Goal: Transaction & Acquisition: Purchase product/service

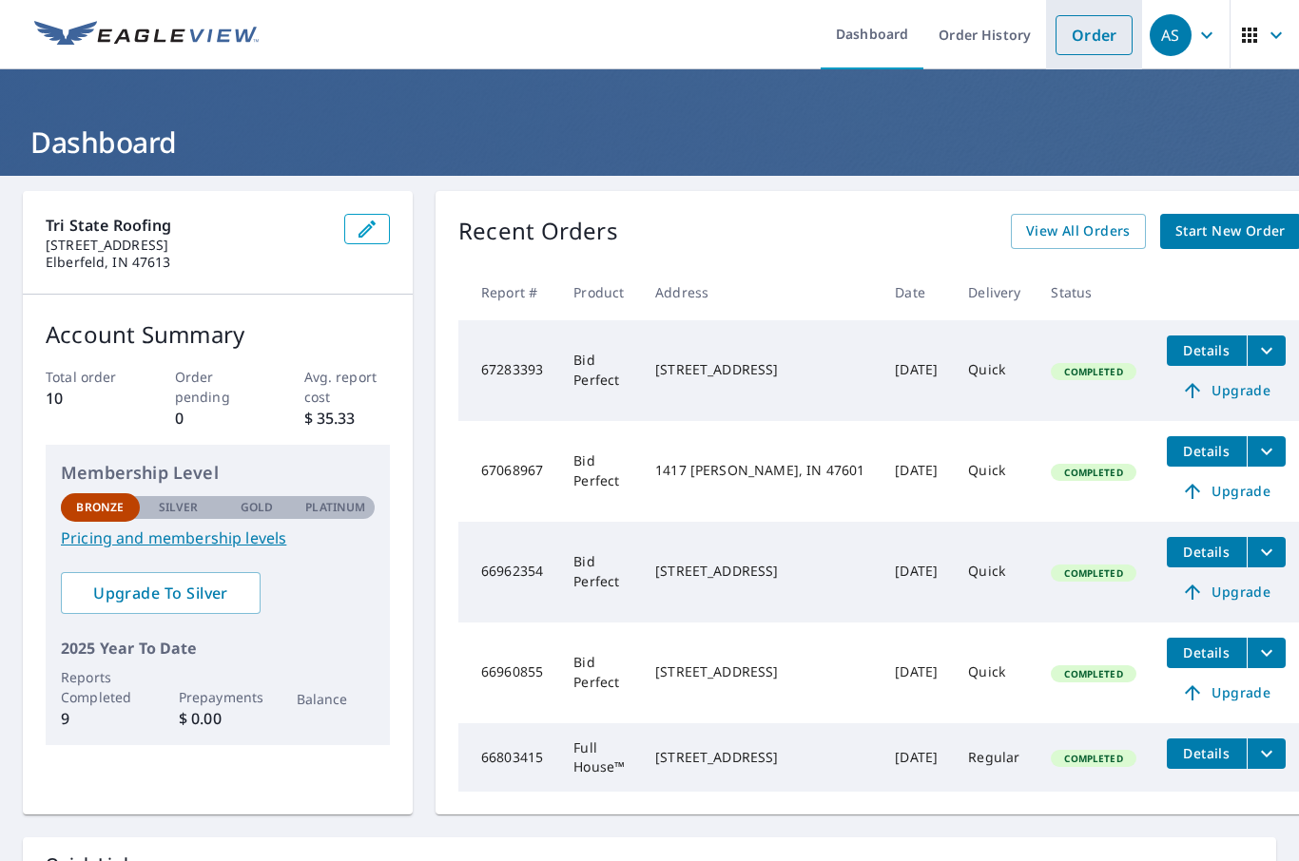
click at [1090, 34] on link "Order" at bounding box center [1093, 35] width 77 height 40
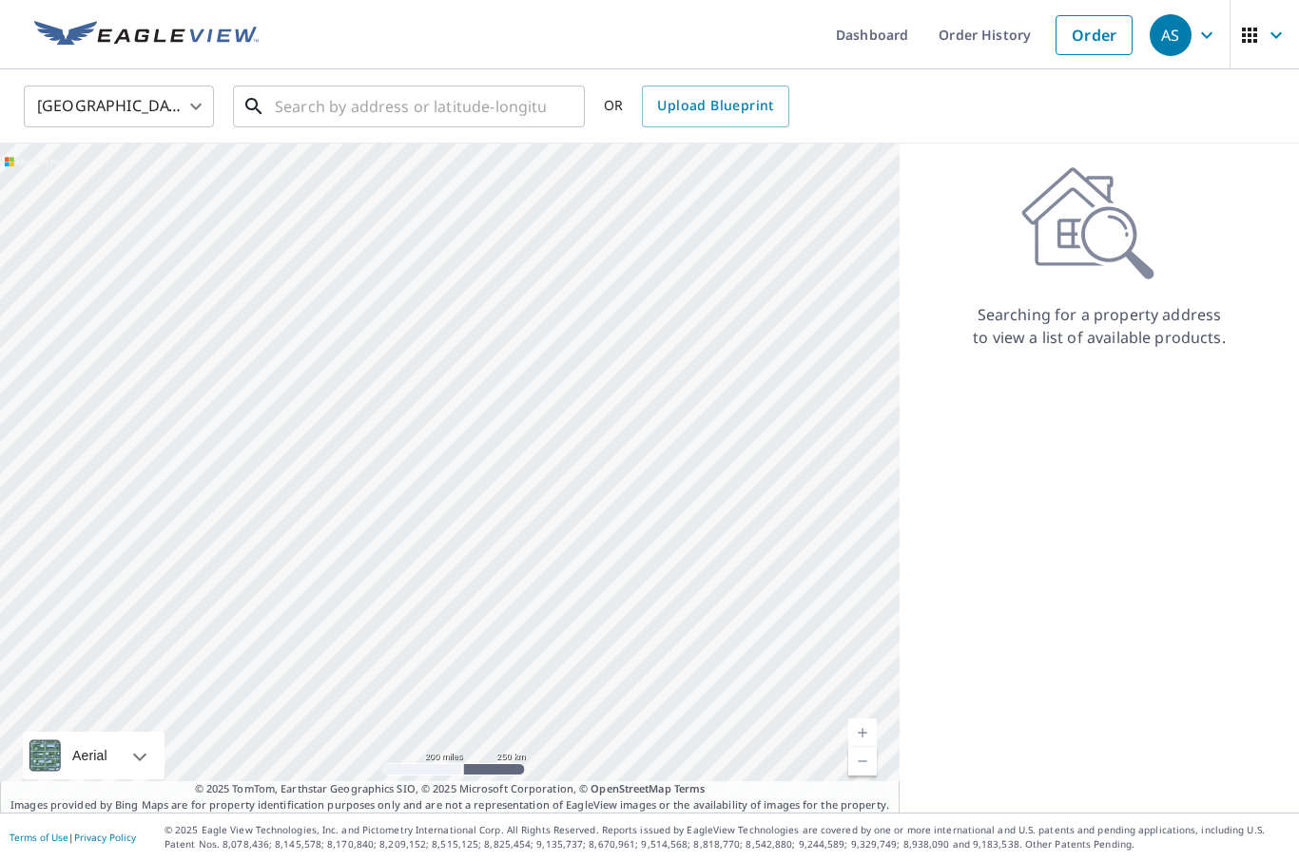
click at [364, 111] on input "text" at bounding box center [410, 106] width 271 height 53
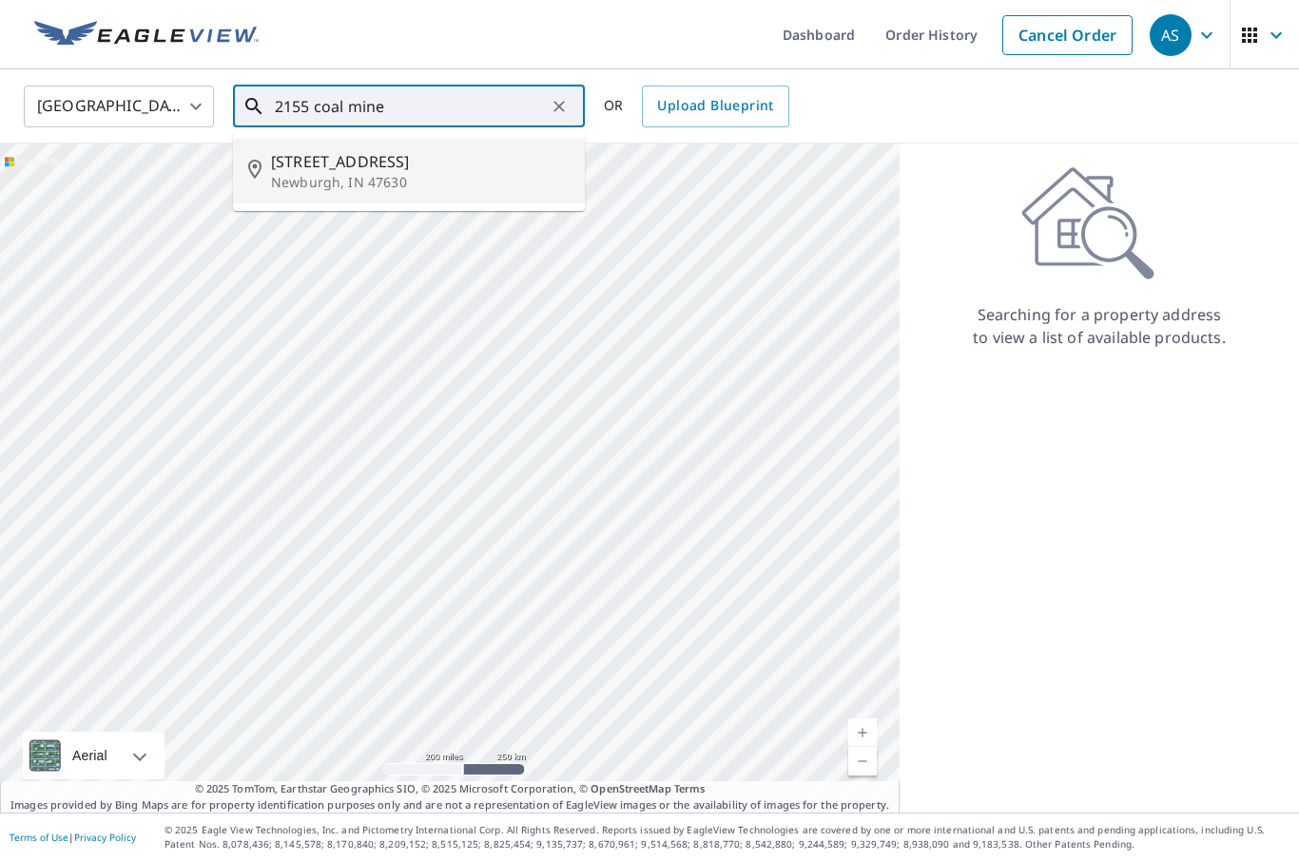
click at [355, 164] on span "[STREET_ADDRESS]" at bounding box center [420, 161] width 298 height 23
type input "[STREET_ADDRESS]"
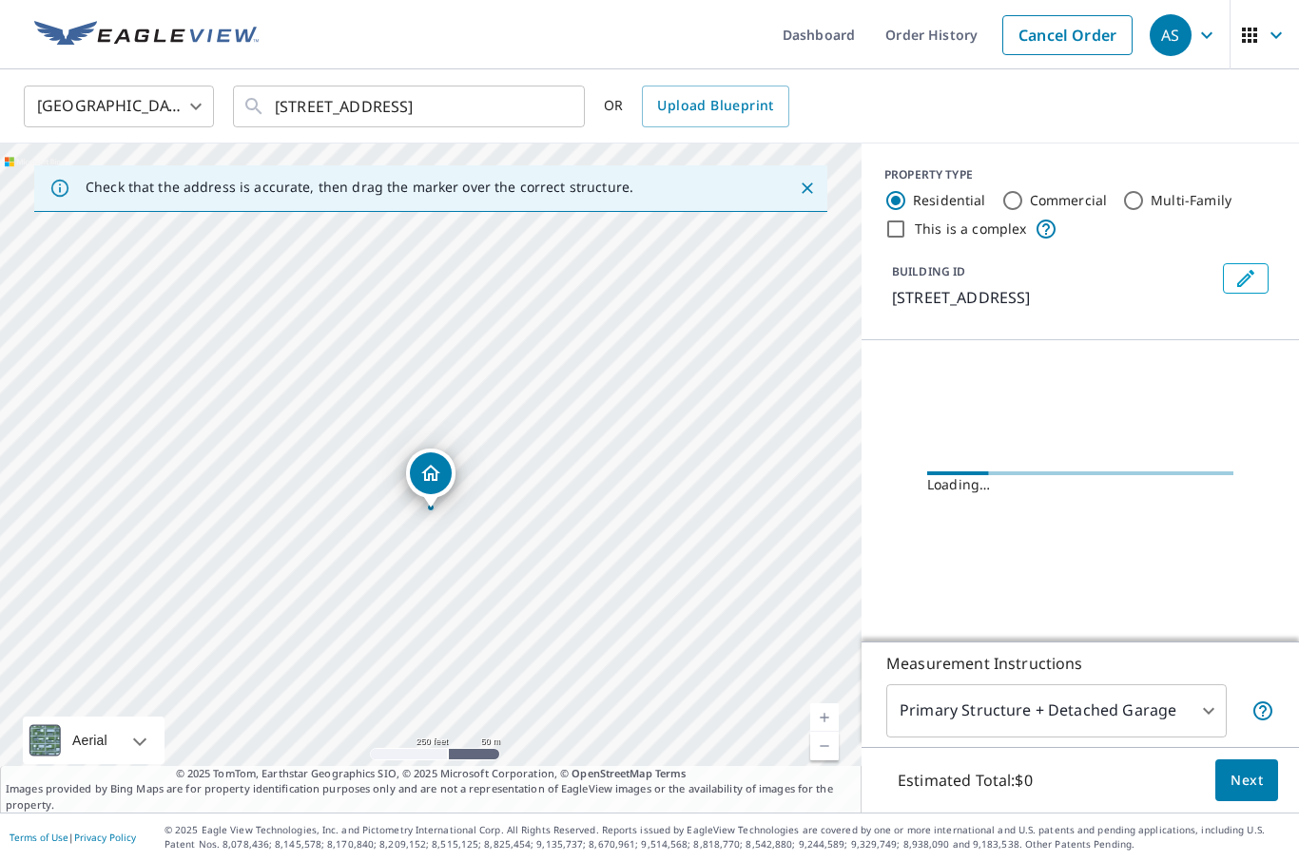
click at [831, 732] on link "Current Level 17, Zoom In" at bounding box center [824, 717] width 29 height 29
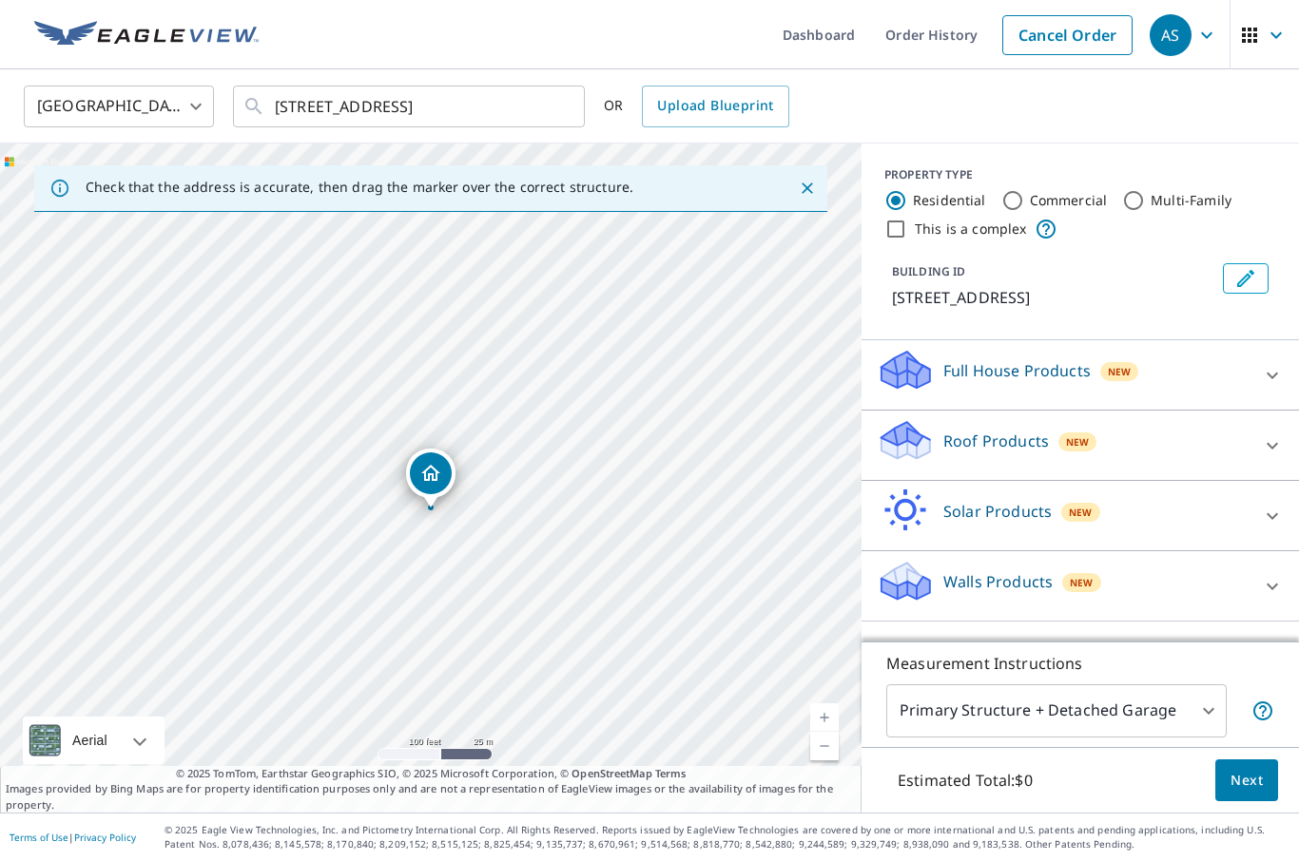
click at [837, 732] on link "Current Level 18, Zoom In" at bounding box center [824, 717] width 29 height 29
click at [824, 732] on link "Current Level 19, Zoom In" at bounding box center [824, 717] width 29 height 29
click at [1277, 380] on icon at bounding box center [1272, 375] width 23 height 23
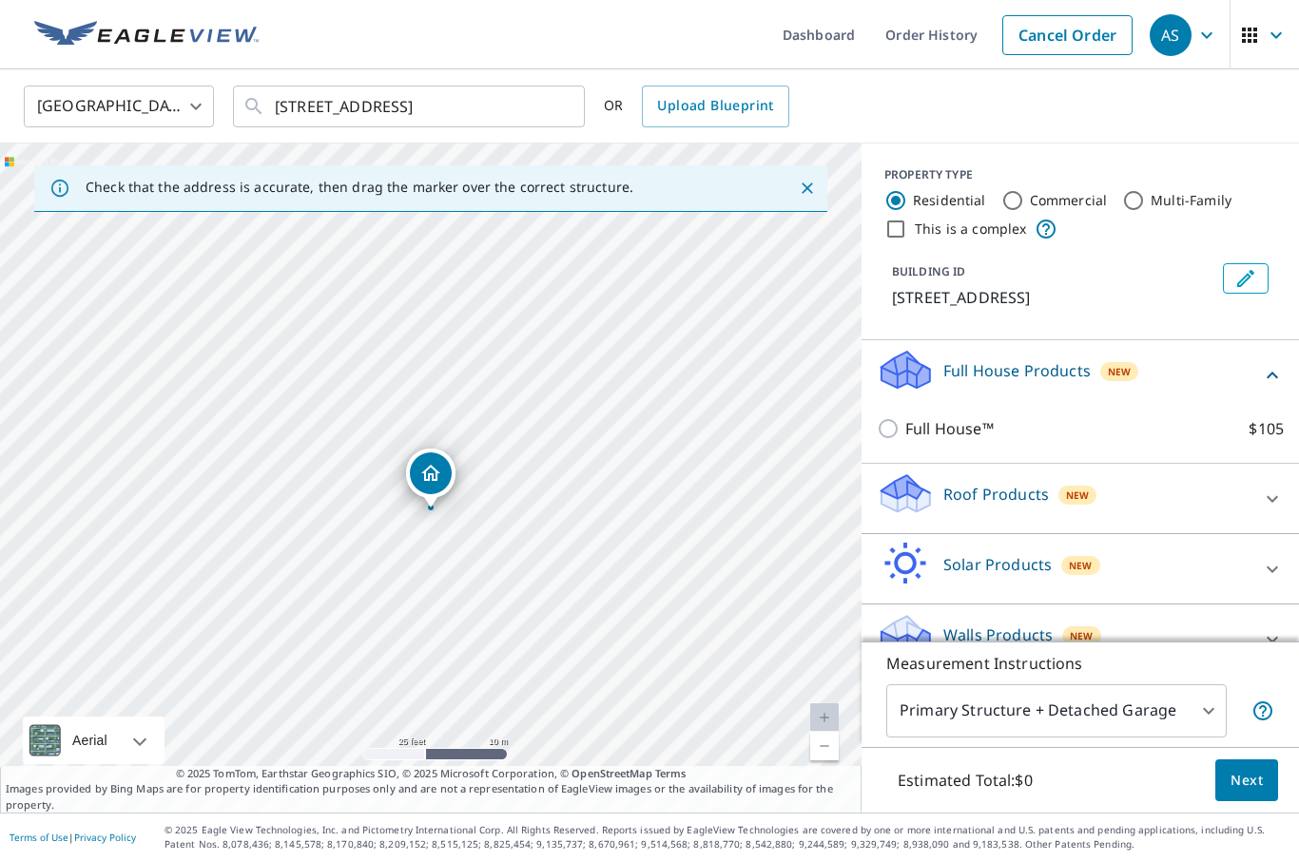
click at [1268, 509] on icon at bounding box center [1272, 499] width 23 height 23
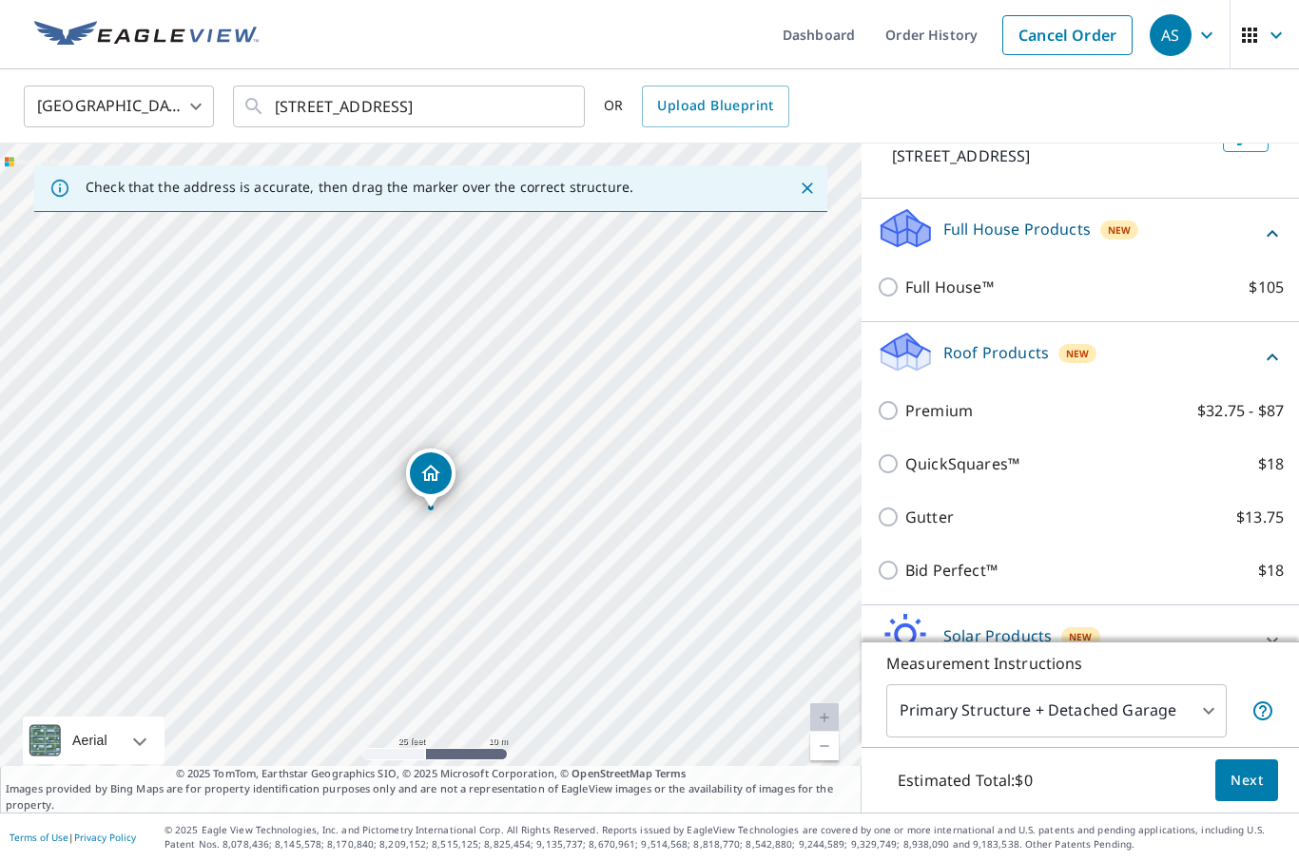
scroll to position [141, 0]
click at [904, 521] on input "Gutter $13.75" at bounding box center [890, 518] width 29 height 23
checkbox input "true"
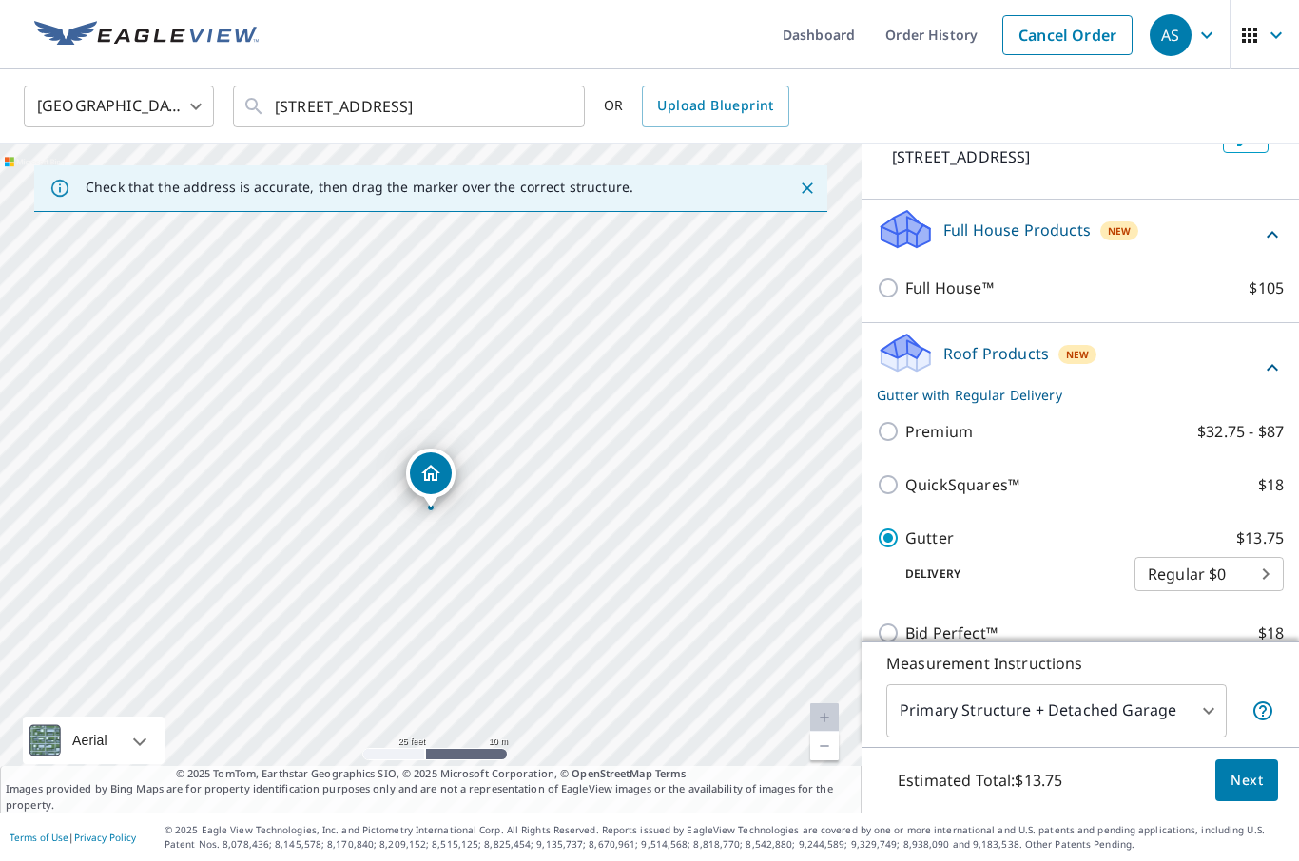
click at [1171, 775] on body "AS AS Dashboard Order History Cancel Order AS United States US ​ [STREET_ADDRES…" at bounding box center [649, 430] width 1299 height 861
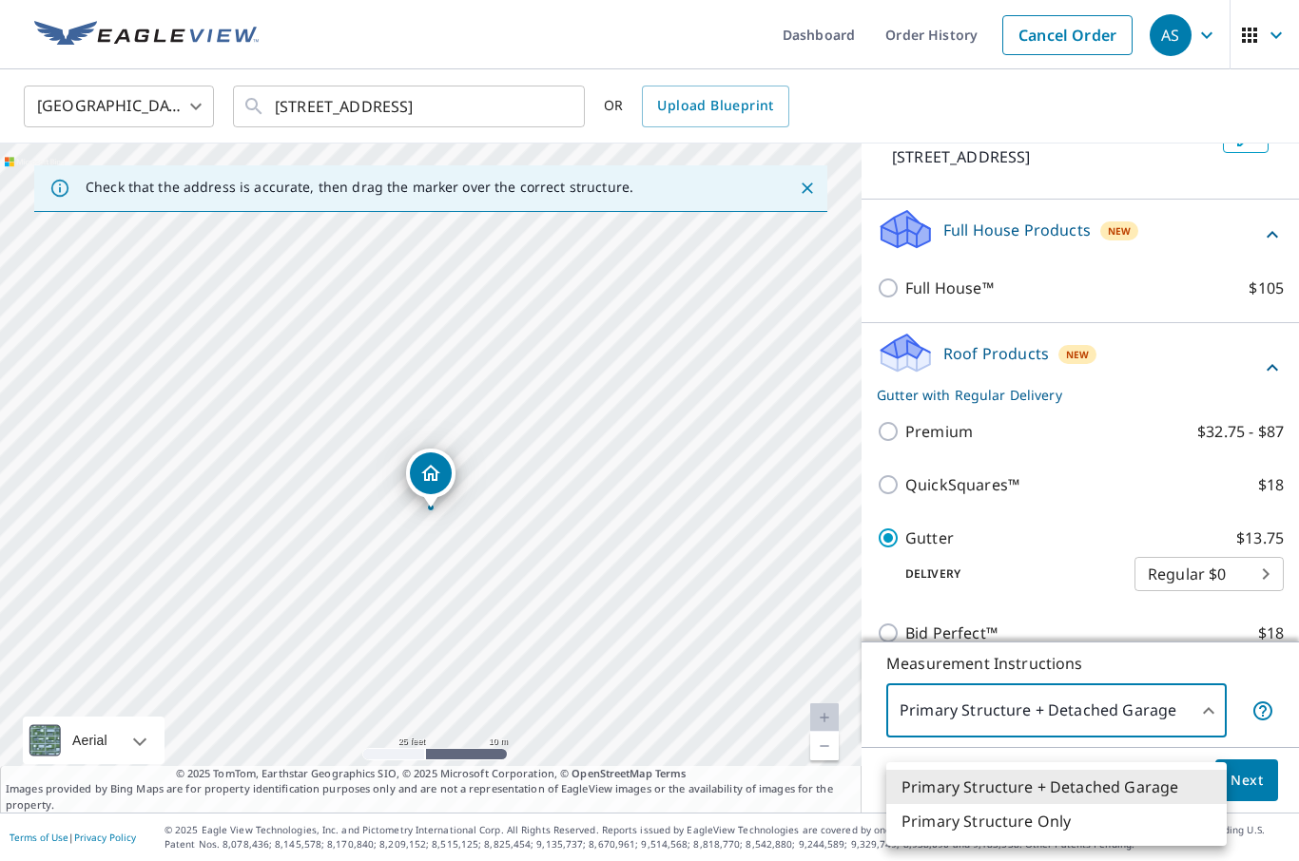
click at [1064, 830] on li "Primary Structure Only" at bounding box center [1056, 821] width 340 height 34
type input "2"
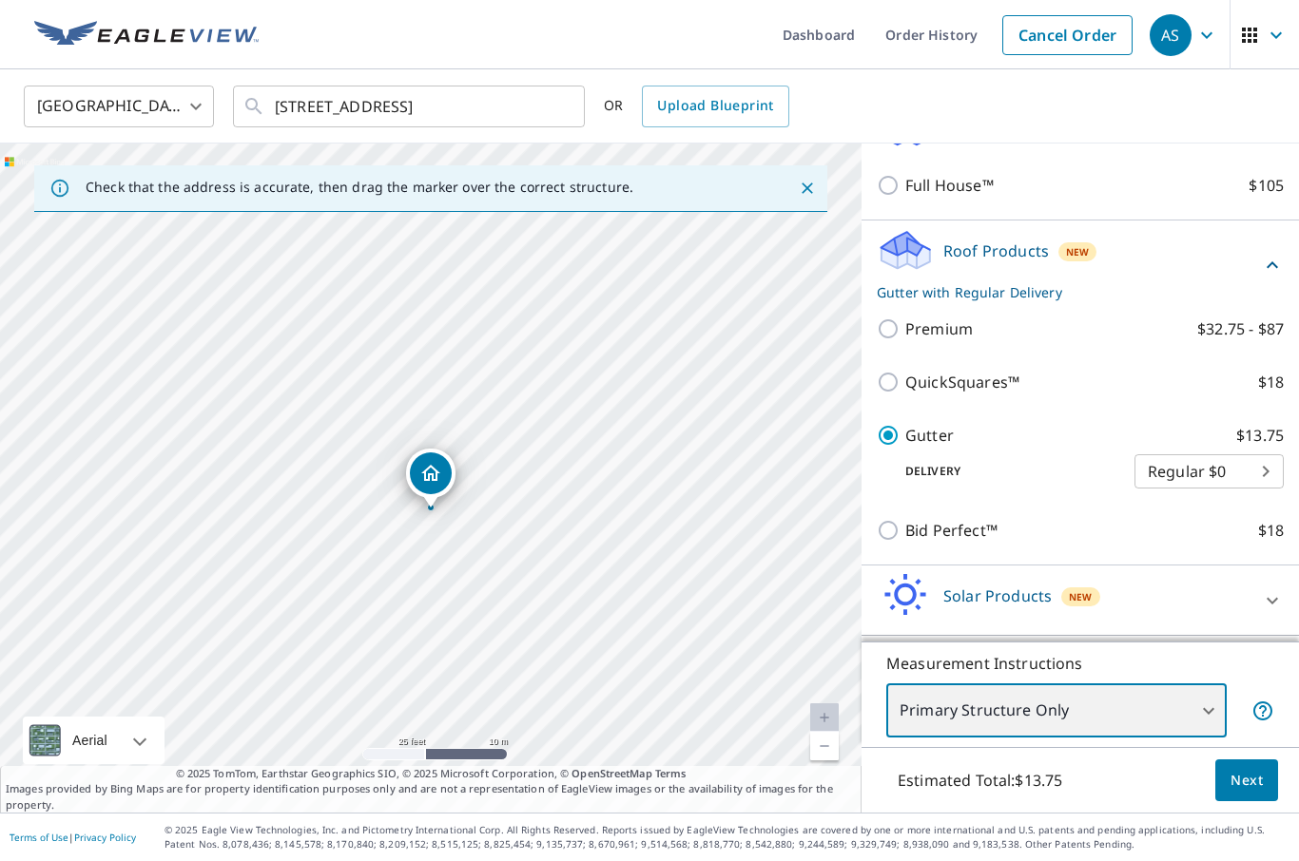
scroll to position [242, 0]
click at [1252, 793] on span "Next" at bounding box center [1246, 781] width 32 height 24
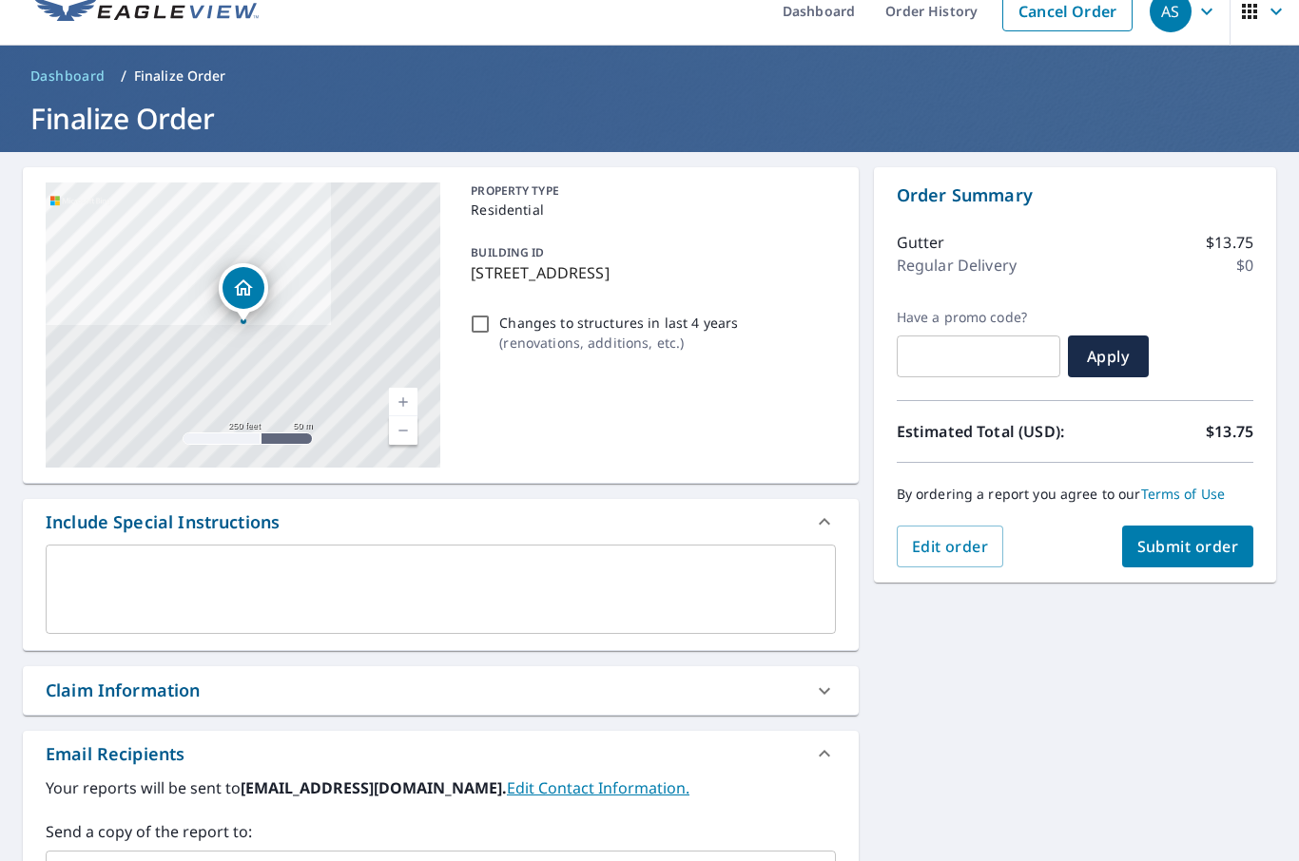
scroll to position [23, 0]
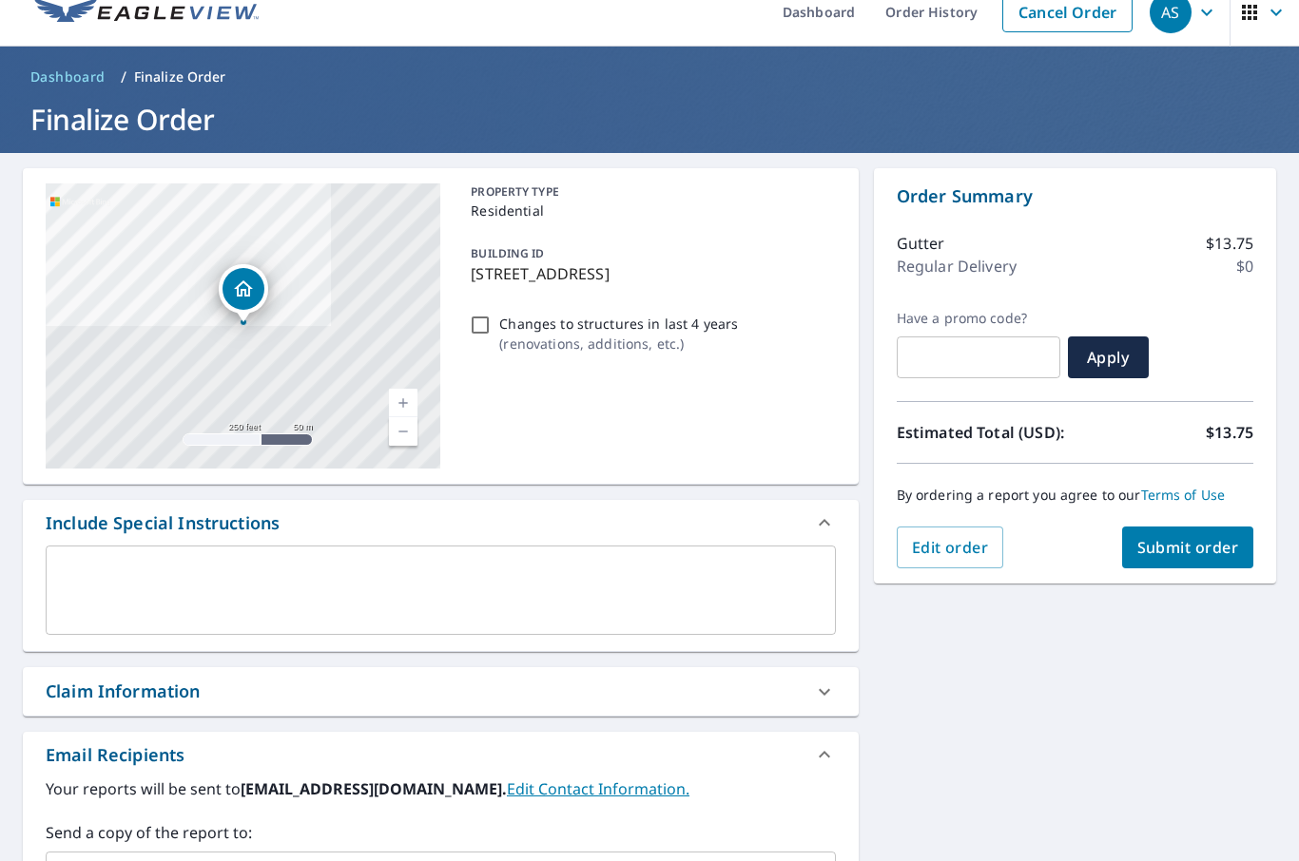
click at [1209, 549] on span "Submit order" at bounding box center [1188, 547] width 102 height 21
